Goal: Task Accomplishment & Management: Use online tool/utility

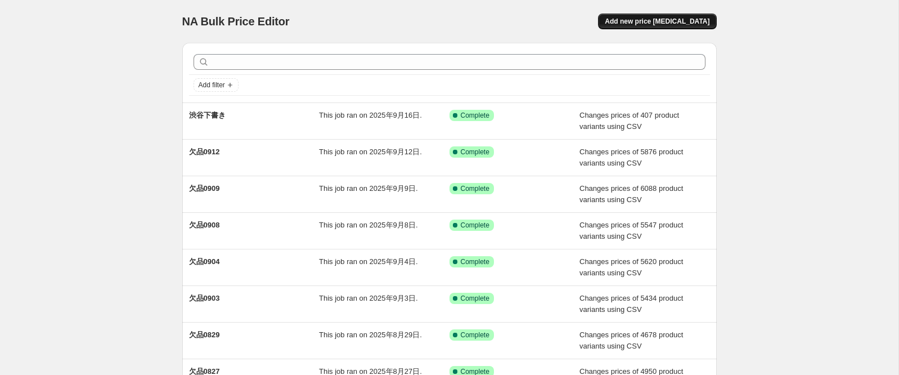
click at [650, 22] on span "Add new price [MEDICAL_DATA]" at bounding box center [657, 21] width 105 height 9
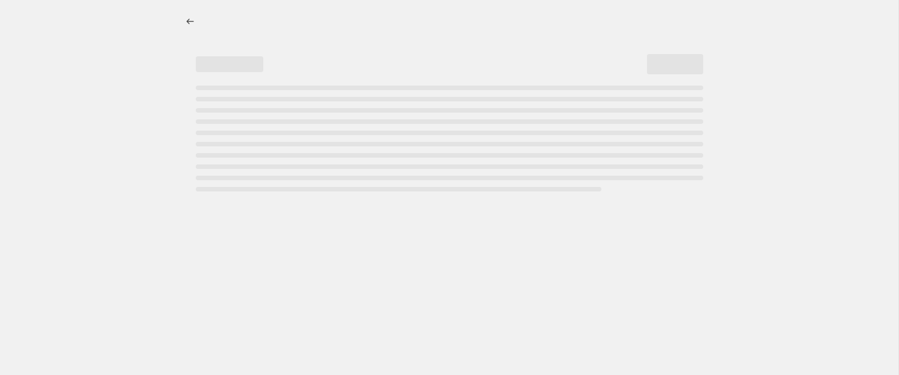
select select "percentage"
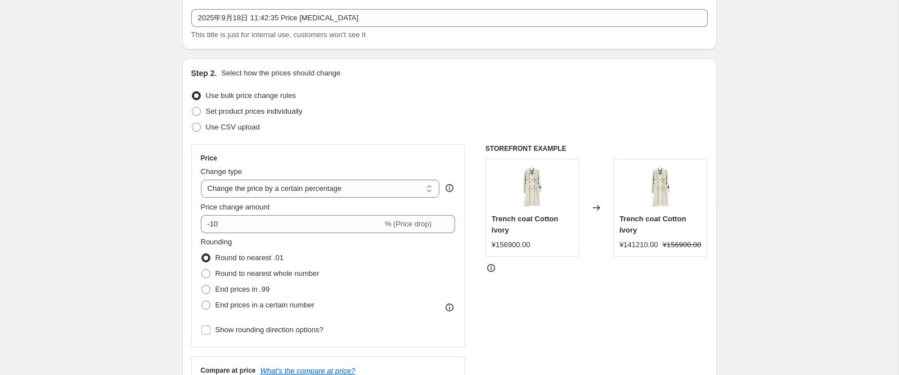
scroll to position [58, 0]
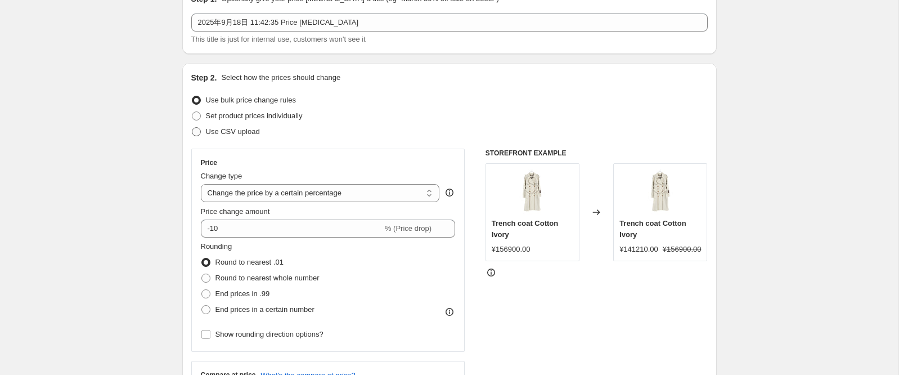
click at [220, 132] on span "Use CSV upload" at bounding box center [233, 131] width 54 height 8
click at [192, 128] on input "Use CSV upload" at bounding box center [192, 127] width 1 height 1
radio input "true"
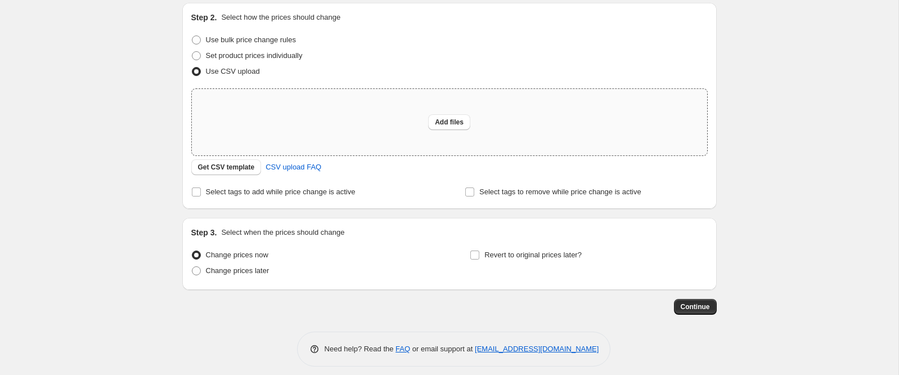
scroll to position [127, 0]
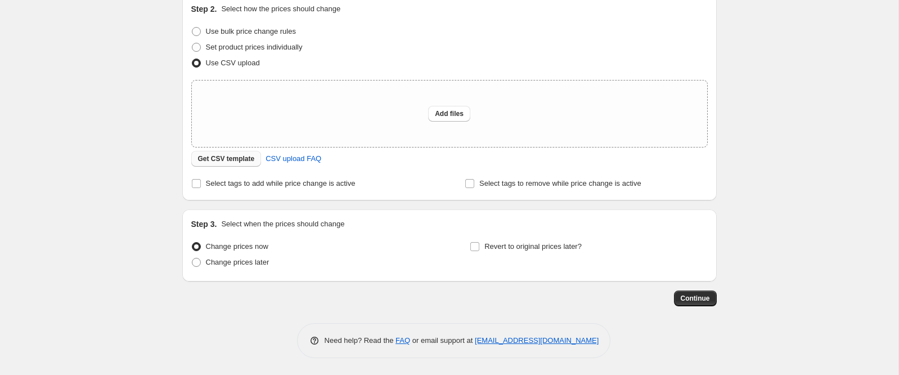
click at [237, 158] on span "Get CSV template" at bounding box center [226, 158] width 57 height 9
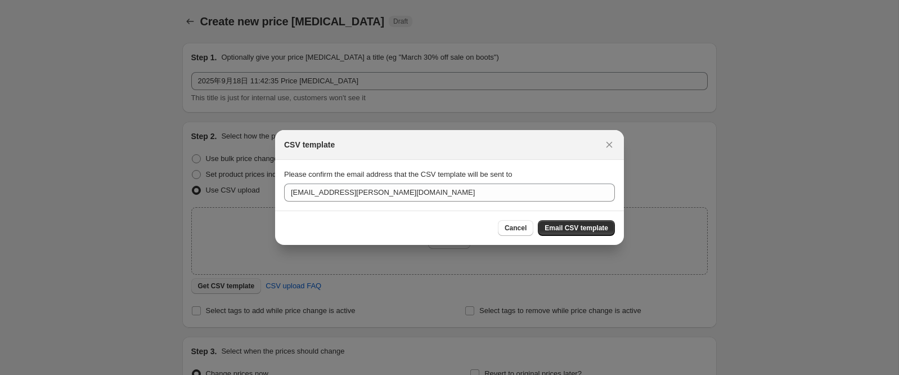
scroll to position [0, 0]
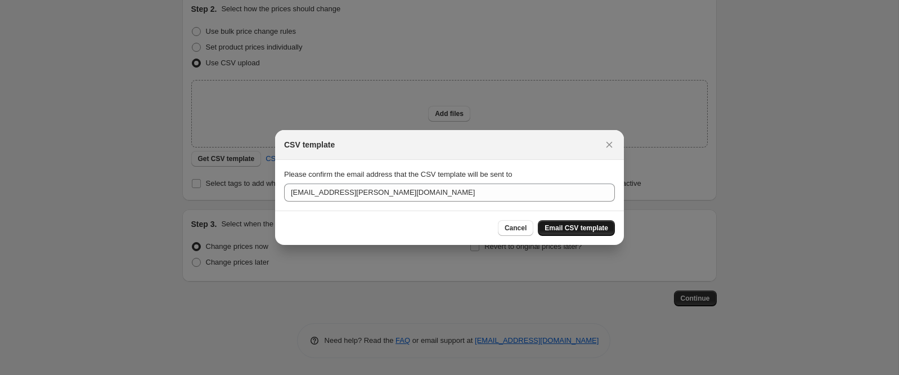
click at [556, 223] on button "Email CSV template" at bounding box center [576, 228] width 77 height 16
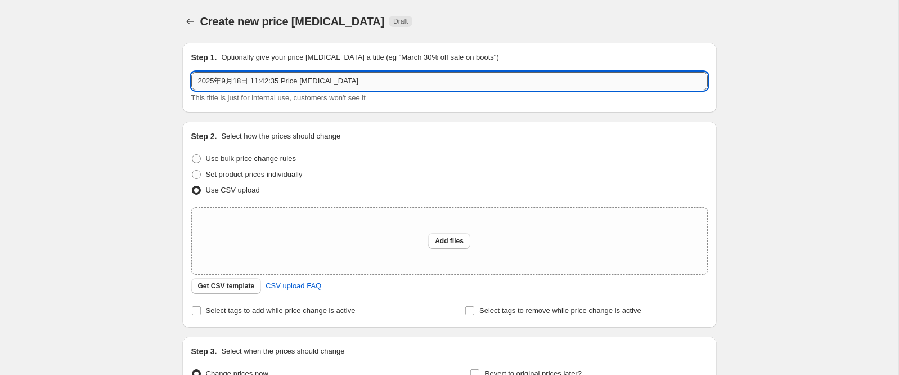
click at [268, 80] on input "2025年9月18日 11:42:35 Price [MEDICAL_DATA]" at bounding box center [449, 81] width 516 height 18
type input "香港在庫0918"
click at [127, 197] on div "Create new price [MEDICAL_DATA]. This page is ready Create new price [MEDICAL_D…" at bounding box center [449, 251] width 898 height 502
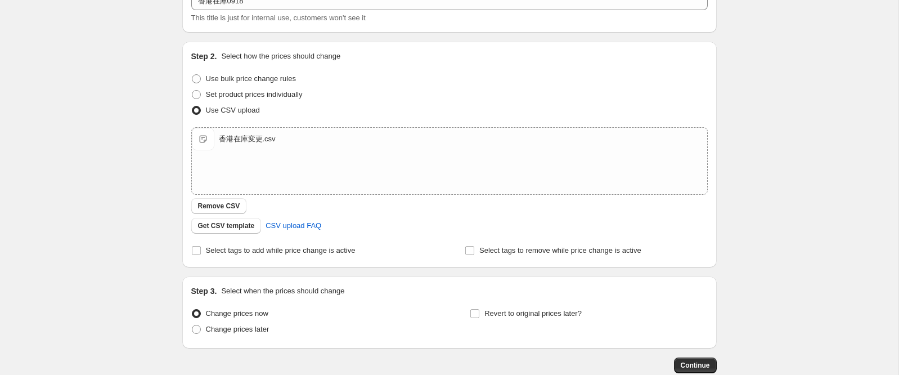
scroll to position [84, 0]
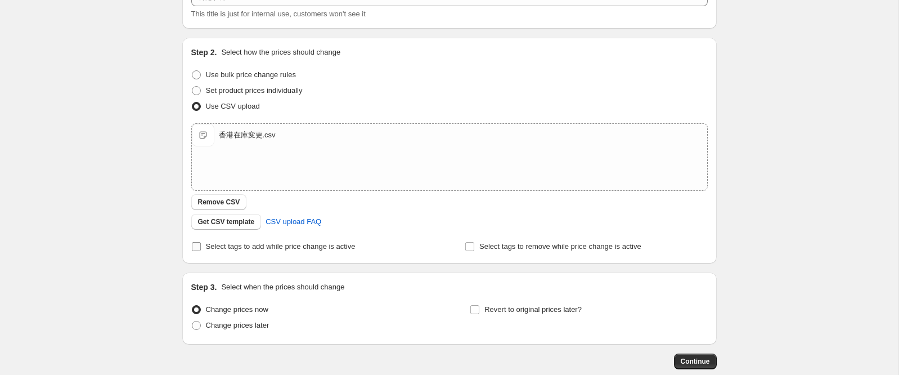
click at [197, 250] on input "Select tags to add while price change is active" at bounding box center [196, 246] width 9 height 9
checkbox input "true"
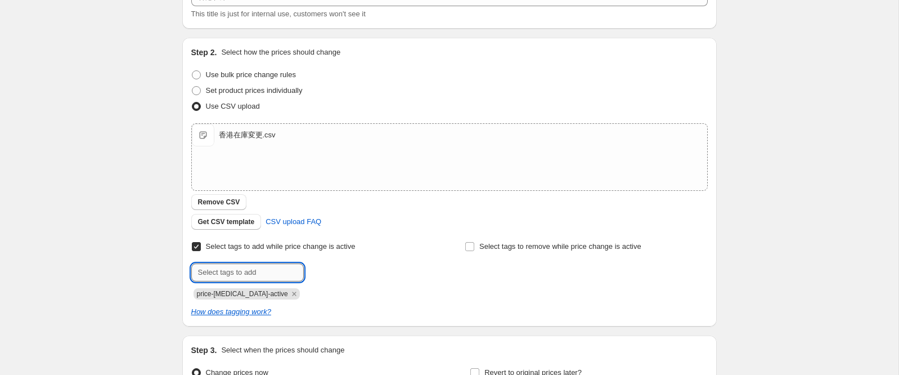
click at [235, 271] on input "text" at bounding box center [247, 272] width 112 height 18
type input "香港0918"
click at [341, 269] on span "香港0918" at bounding box center [342, 271] width 29 height 8
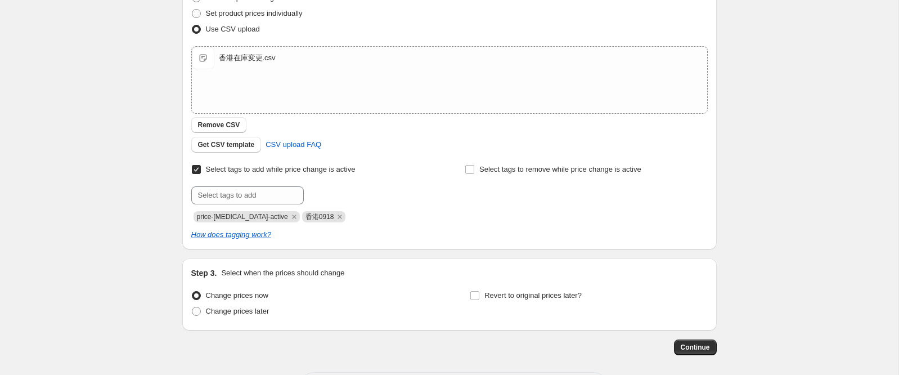
scroll to position [182, 0]
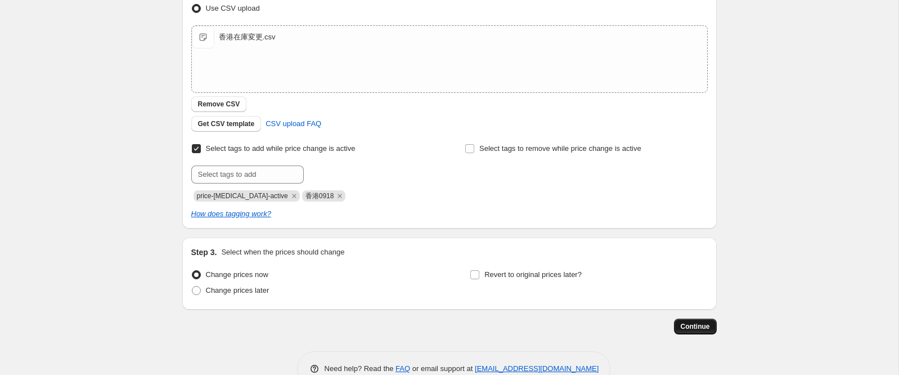
click at [695, 330] on span "Continue" at bounding box center [695, 326] width 29 height 9
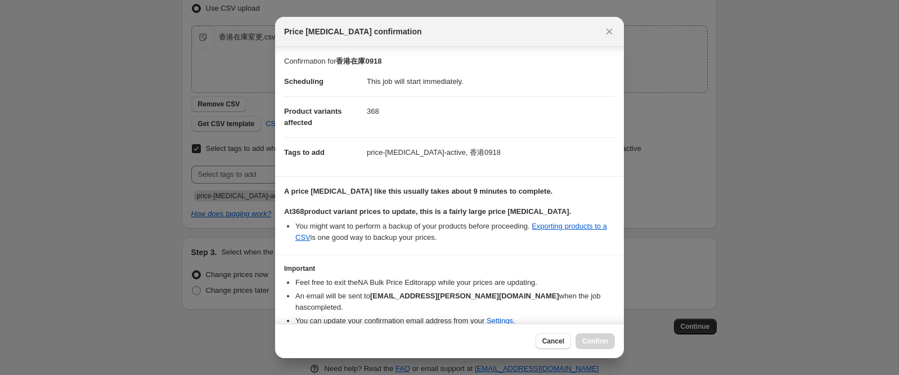
scroll to position [37, 0]
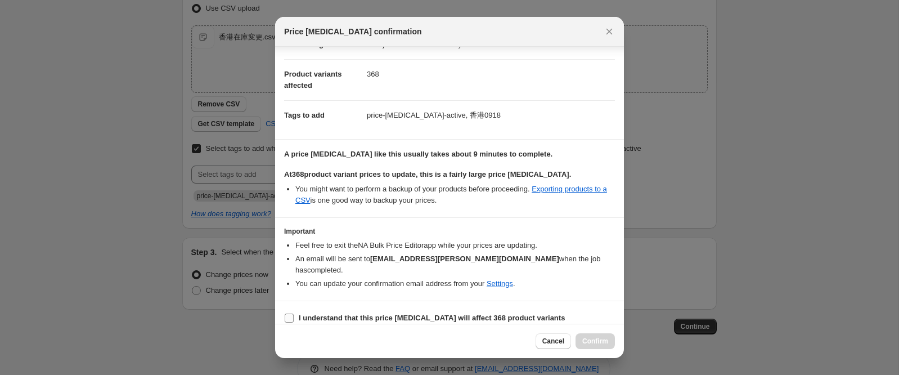
click at [294, 310] on label "I understand that this price [MEDICAL_DATA] will affect 368 product variants" at bounding box center [424, 318] width 281 height 16
click at [294, 313] on input "I understand that this price [MEDICAL_DATA] will affect 368 product variants" at bounding box center [289, 317] width 9 height 9
checkbox input "true"
click at [591, 344] on span "Confirm" at bounding box center [595, 340] width 26 height 9
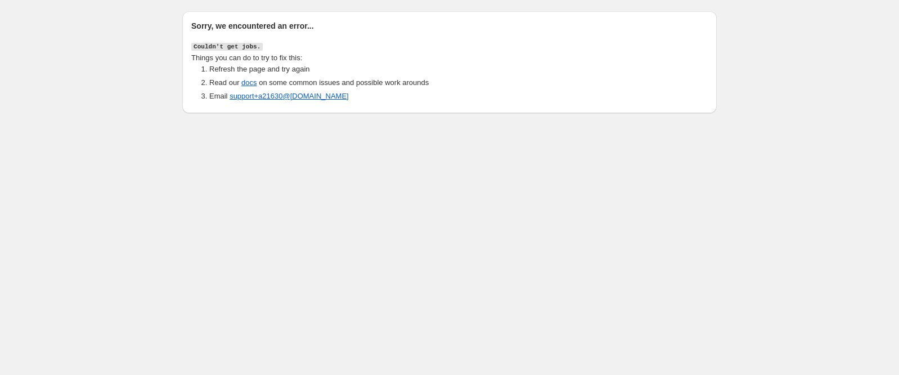
click at [172, 67] on div "Sorry, we encountered an error... Couldn't get jobs. Things you can do to try t…" at bounding box center [449, 59] width 561 height 118
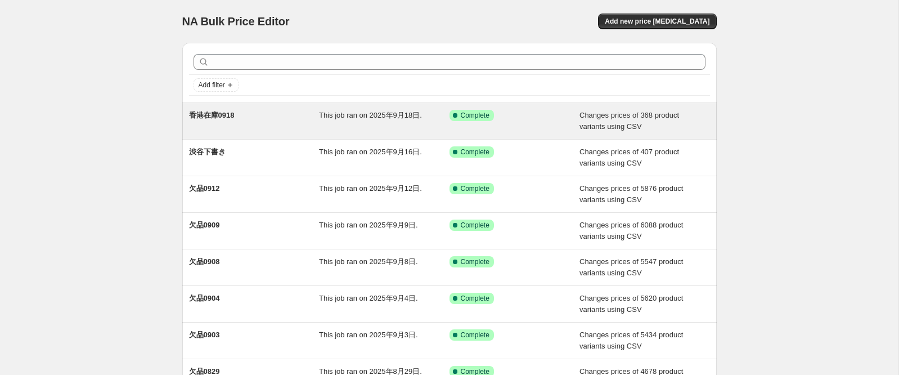
click at [214, 117] on span "香港在庫0918" at bounding box center [212, 115] width 46 height 8
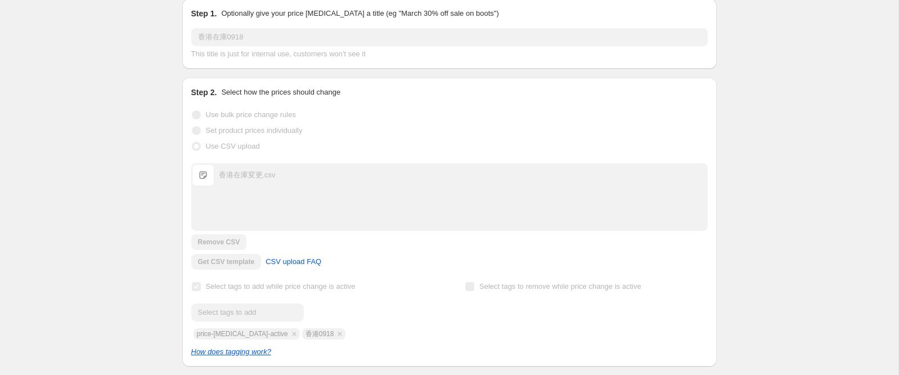
scroll to position [197, 0]
